Goal: Task Accomplishment & Management: Use online tool/utility

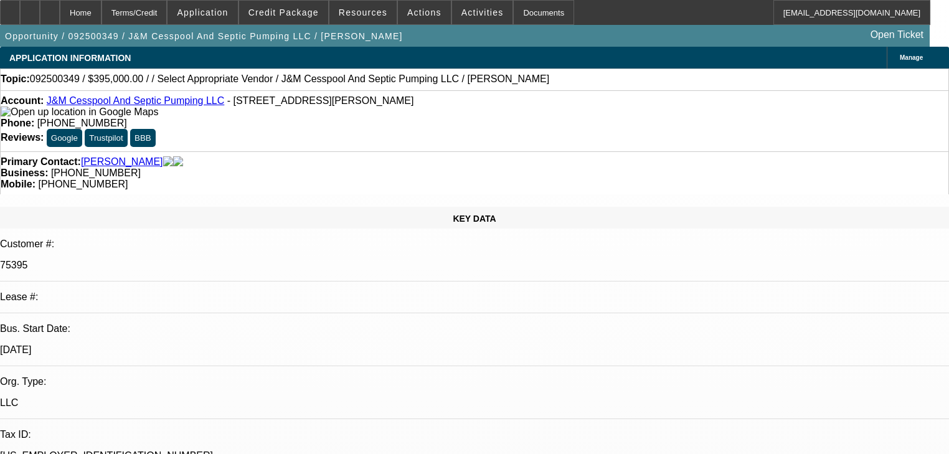
select select "0"
select select "2"
select select "0.1"
select select "4"
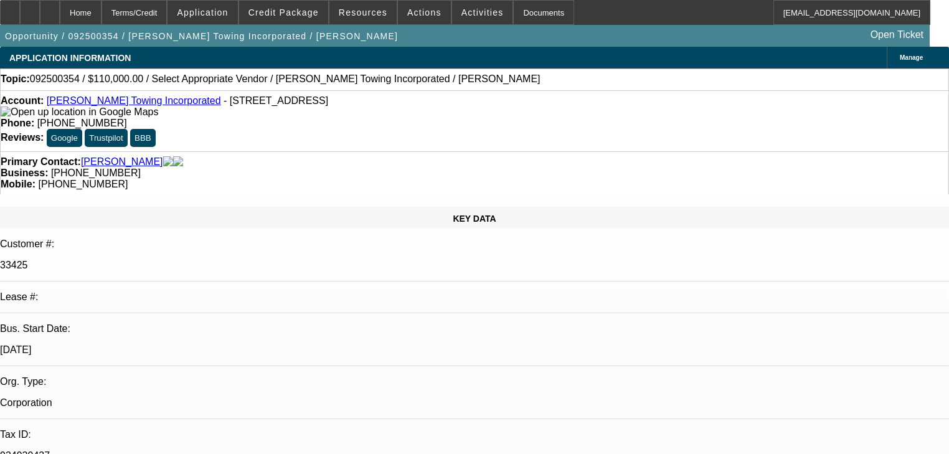
select select "0"
select select "2"
select select "0"
select select "6"
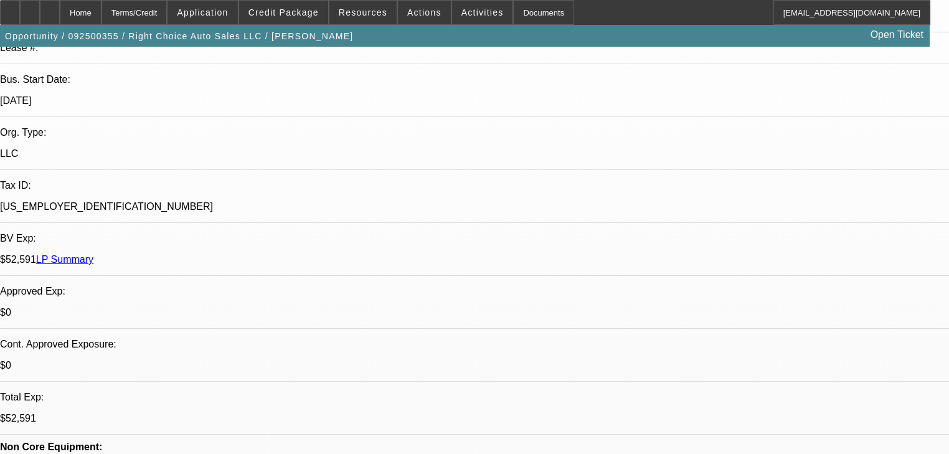
select select "0"
select select "2"
select select "0.1"
select select "4"
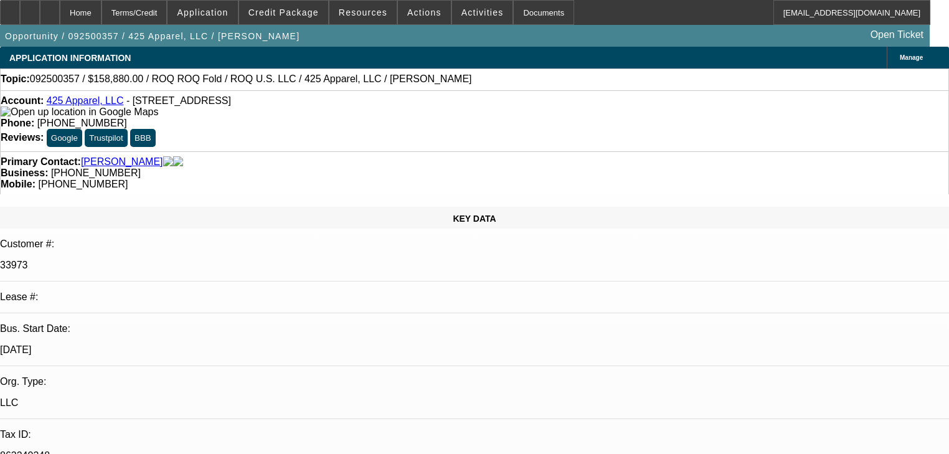
select select "0"
select select "2"
select select "0"
select select "6"
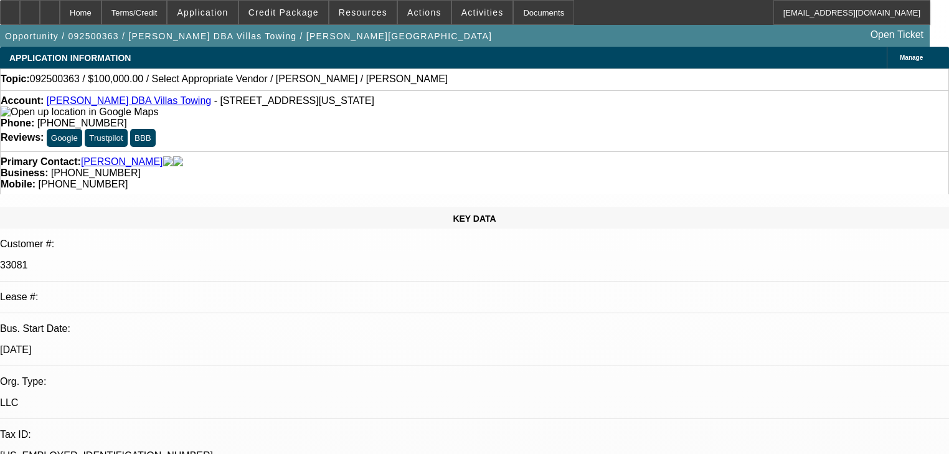
select select "0"
select select "2"
select select "0.1"
select select "4"
